Goal: Check status: Check status

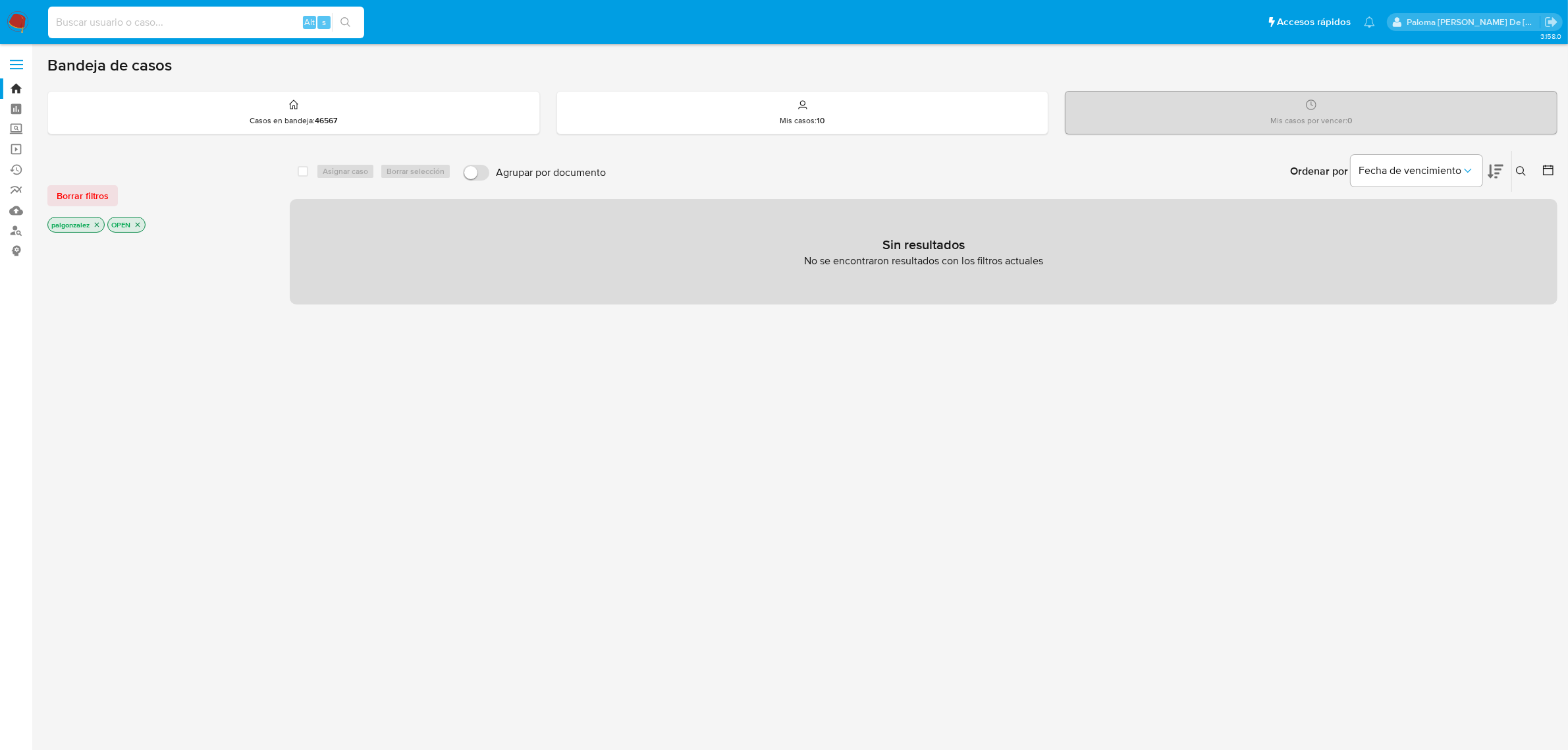
click at [144, 27] on input at bounding box center [206, 23] width 316 height 17
paste input "2641175294"
type input "2641175294"
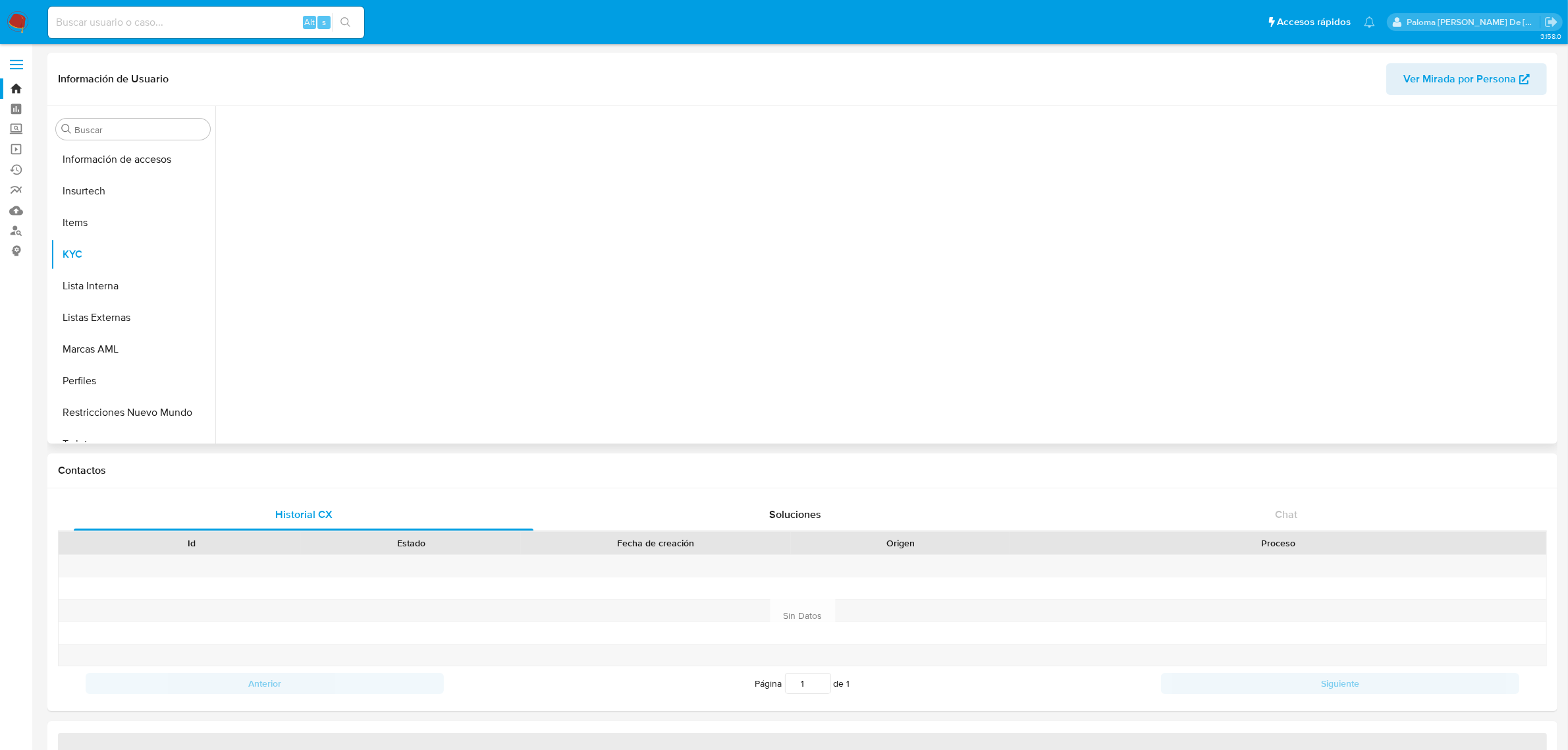
scroll to position [556, 0]
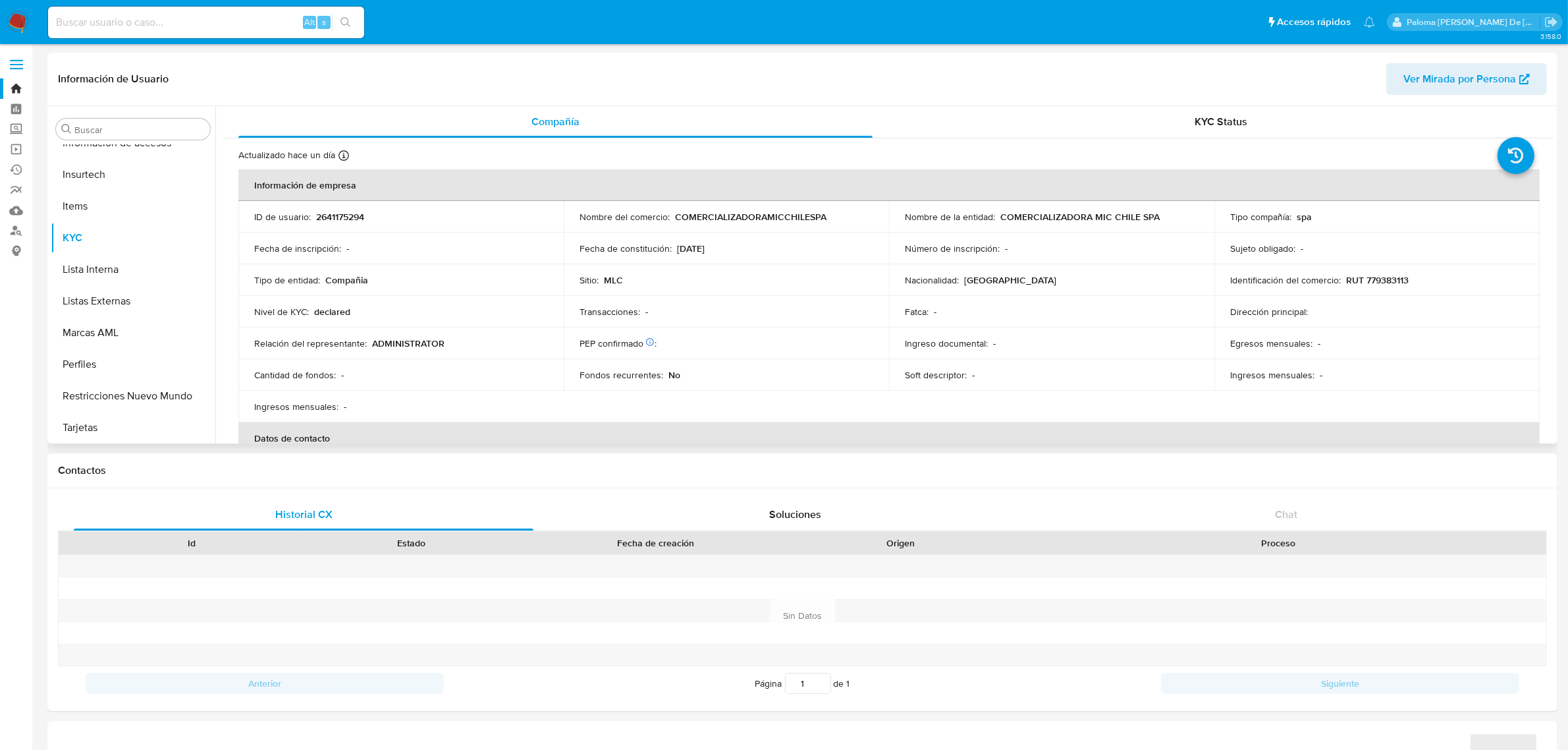
select select "10"
click at [1209, 119] on span "KYC Status" at bounding box center [1222, 121] width 53 height 15
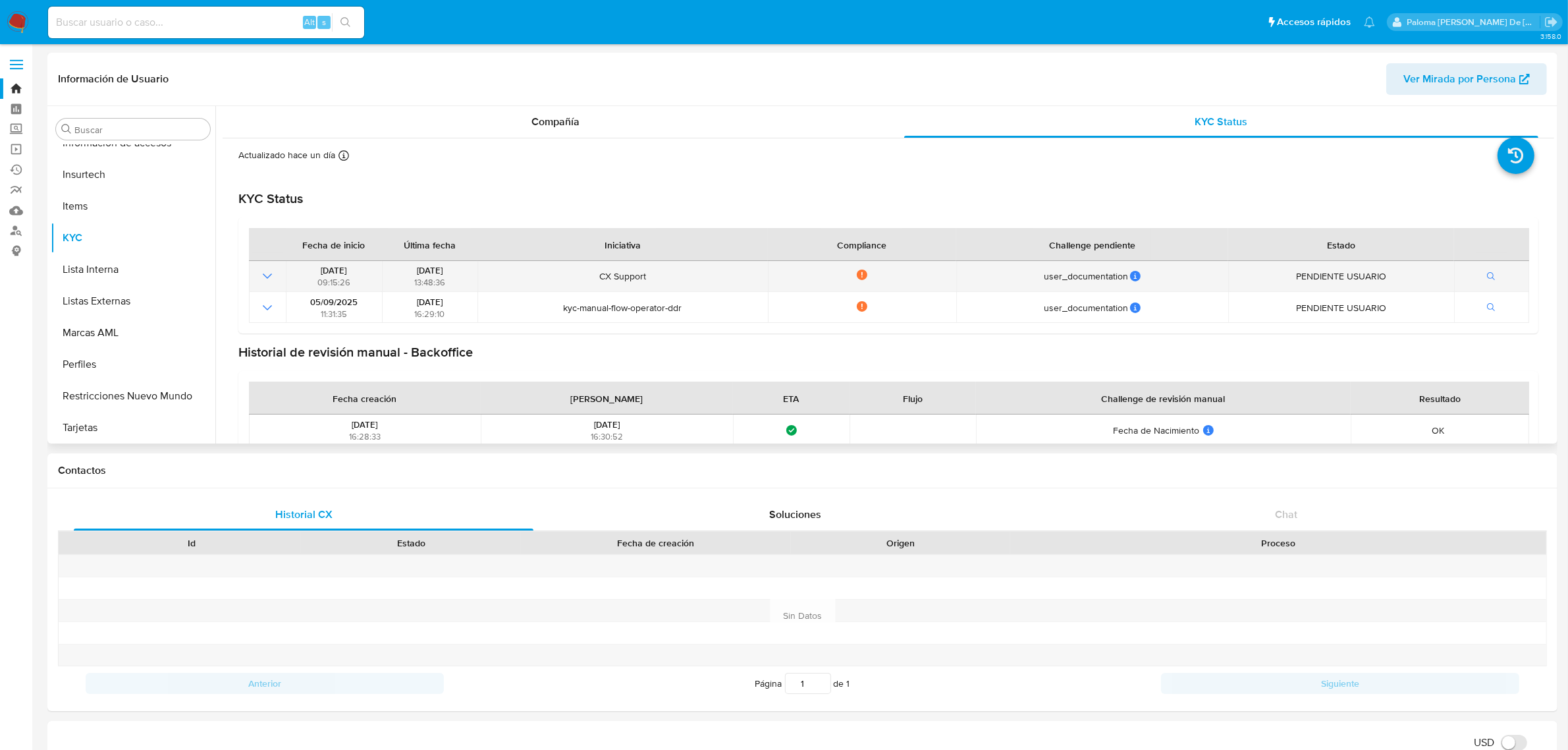
click at [265, 278] on icon "Mostrar operación" at bounding box center [266, 276] width 16 height 16
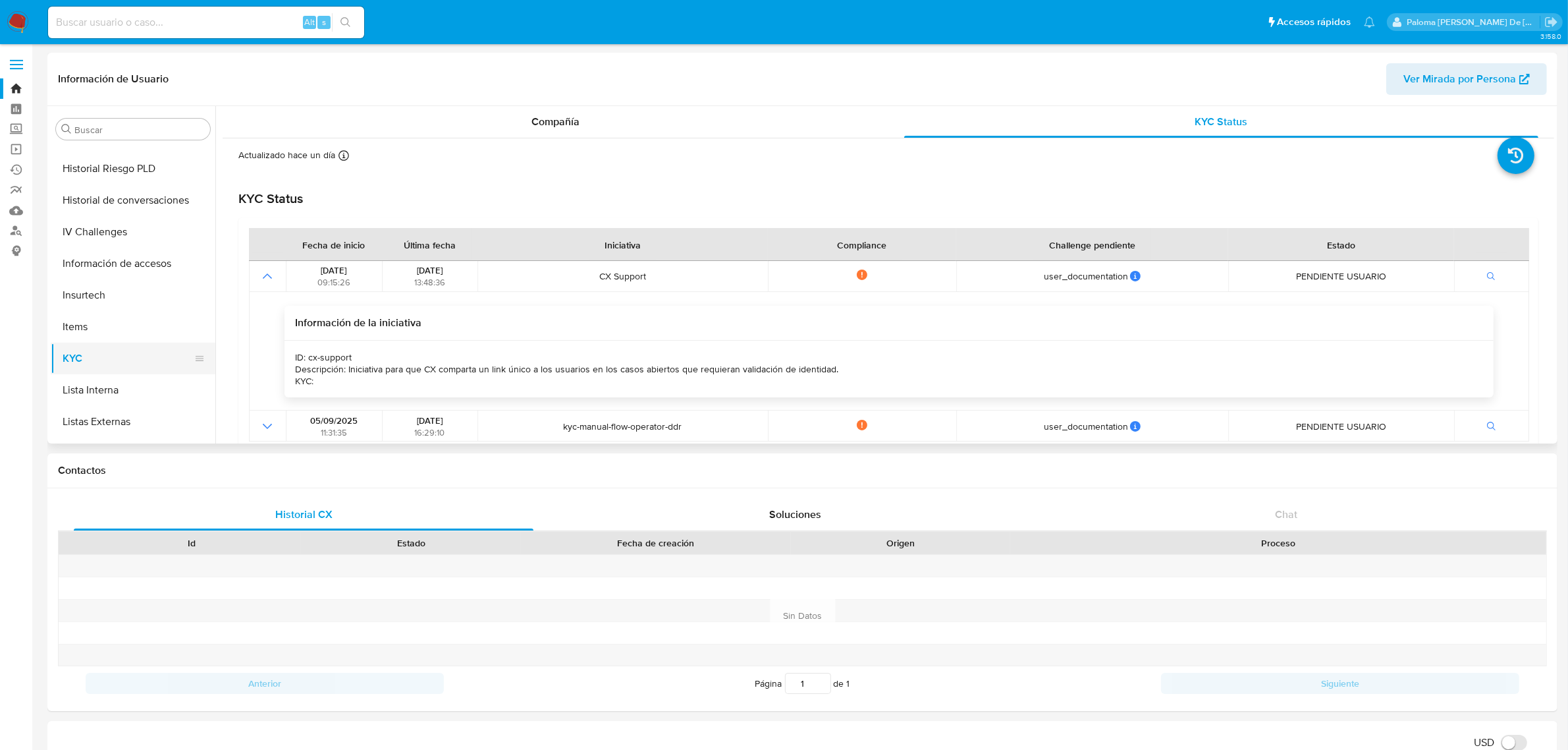
scroll to position [308, 0]
click at [93, 169] on button "Documentación" at bounding box center [128, 169] width 154 height 32
